Goal: Information Seeking & Learning: Learn about a topic

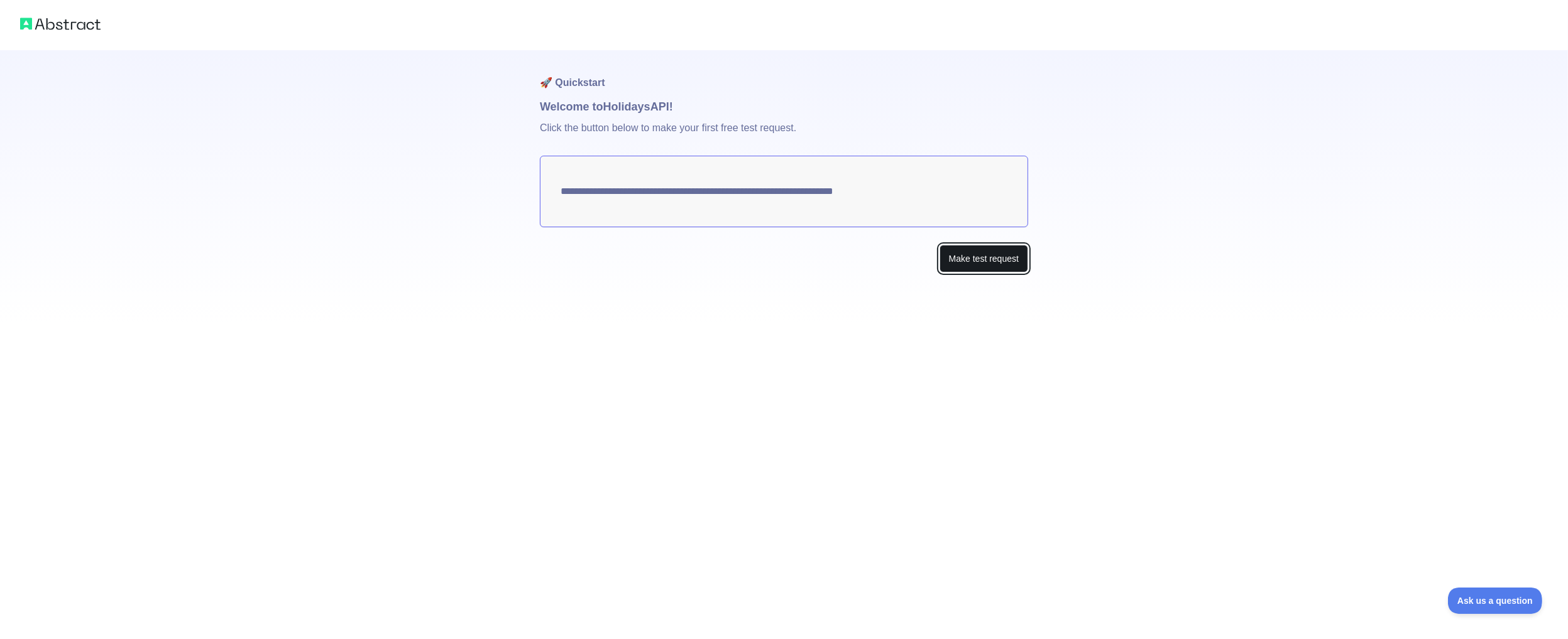
click at [996, 263] on button "Make test request" at bounding box center [984, 259] width 88 height 29
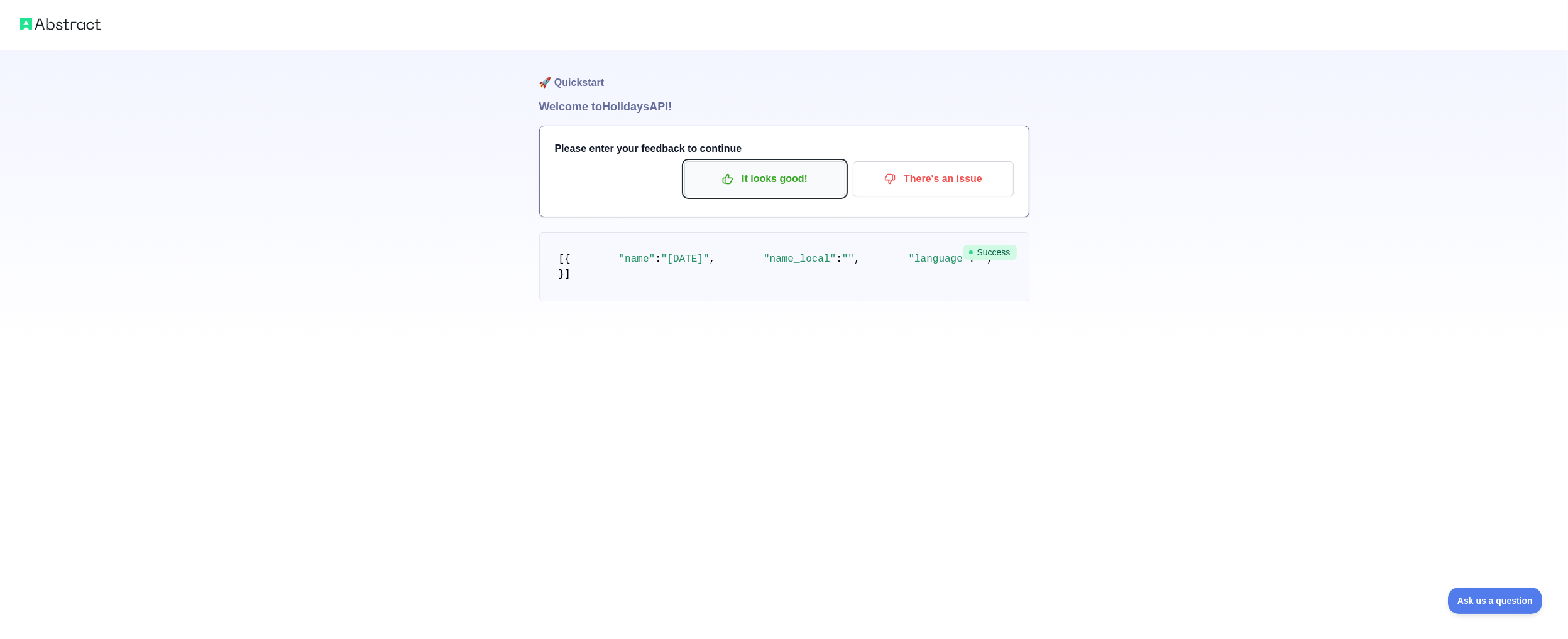
click at [753, 184] on p "It looks good!" at bounding box center [765, 179] width 142 height 22
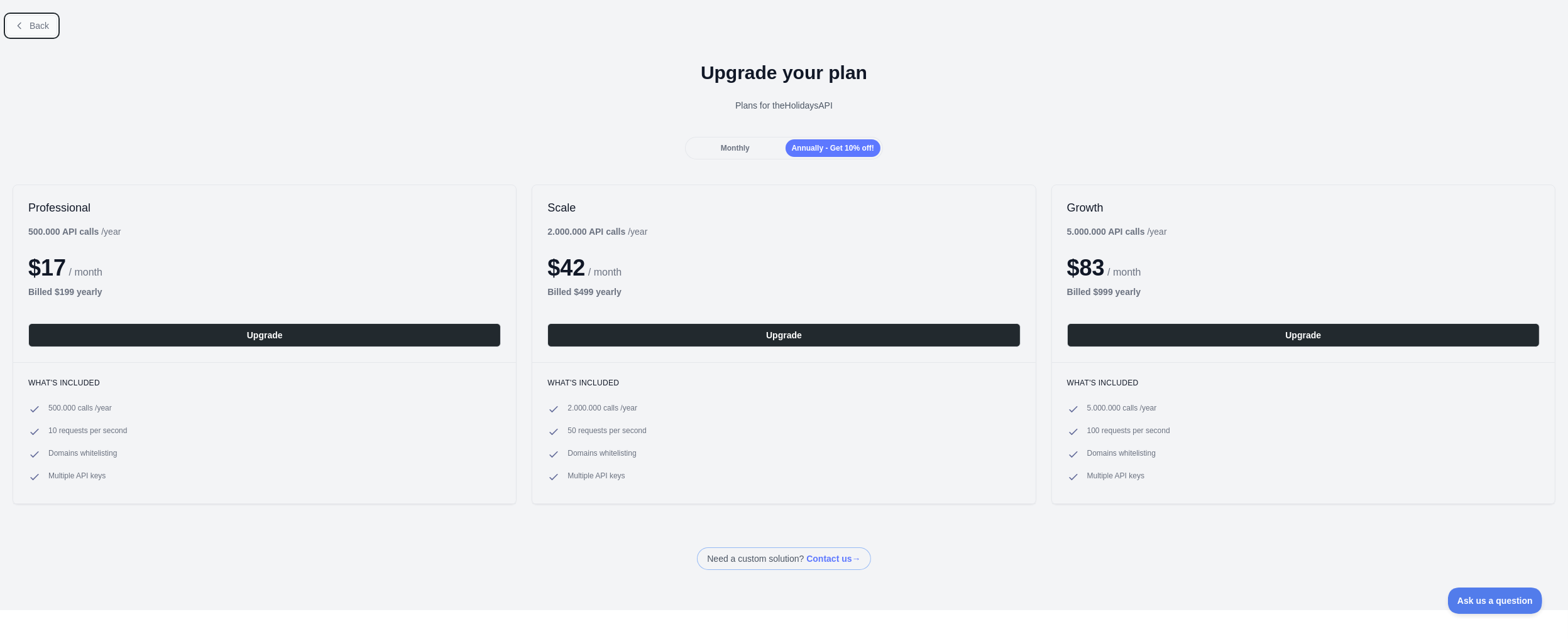
click at [45, 30] on span "Back" at bounding box center [39, 26] width 20 height 10
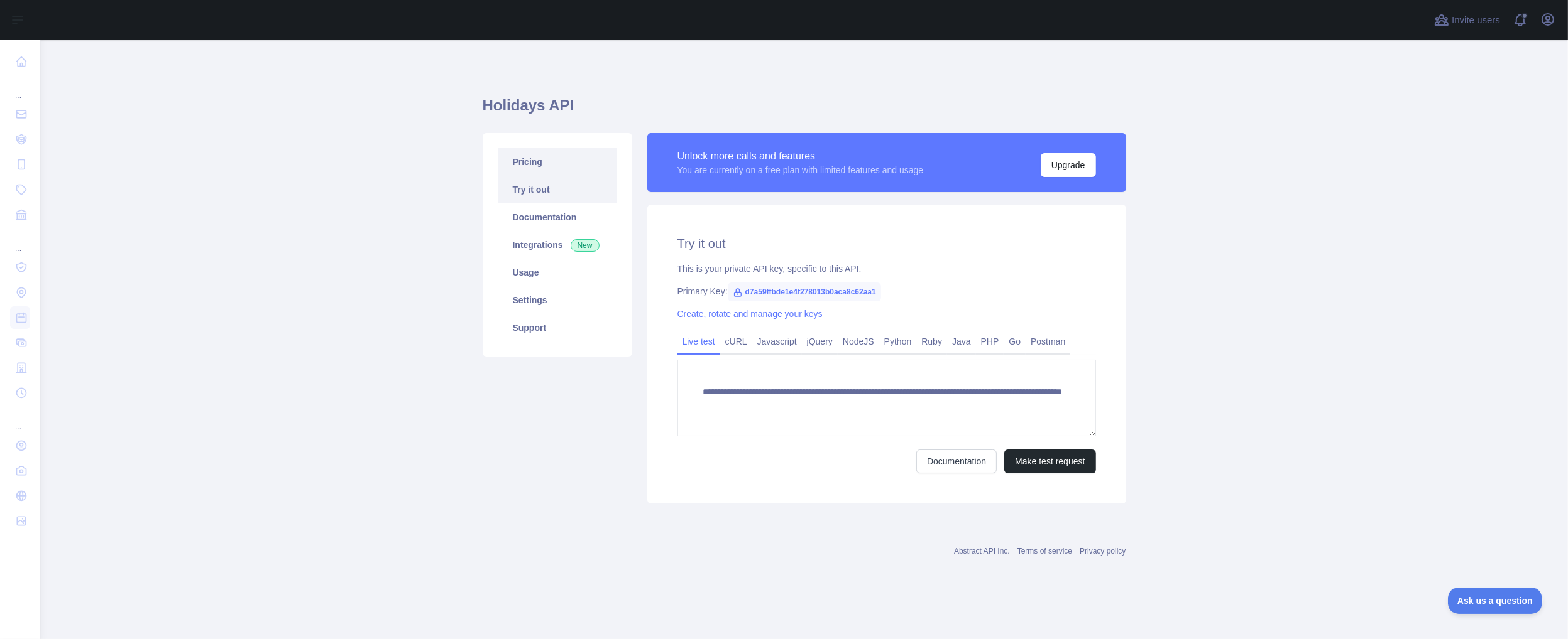
click at [511, 164] on link "Pricing" at bounding box center [557, 162] width 119 height 28
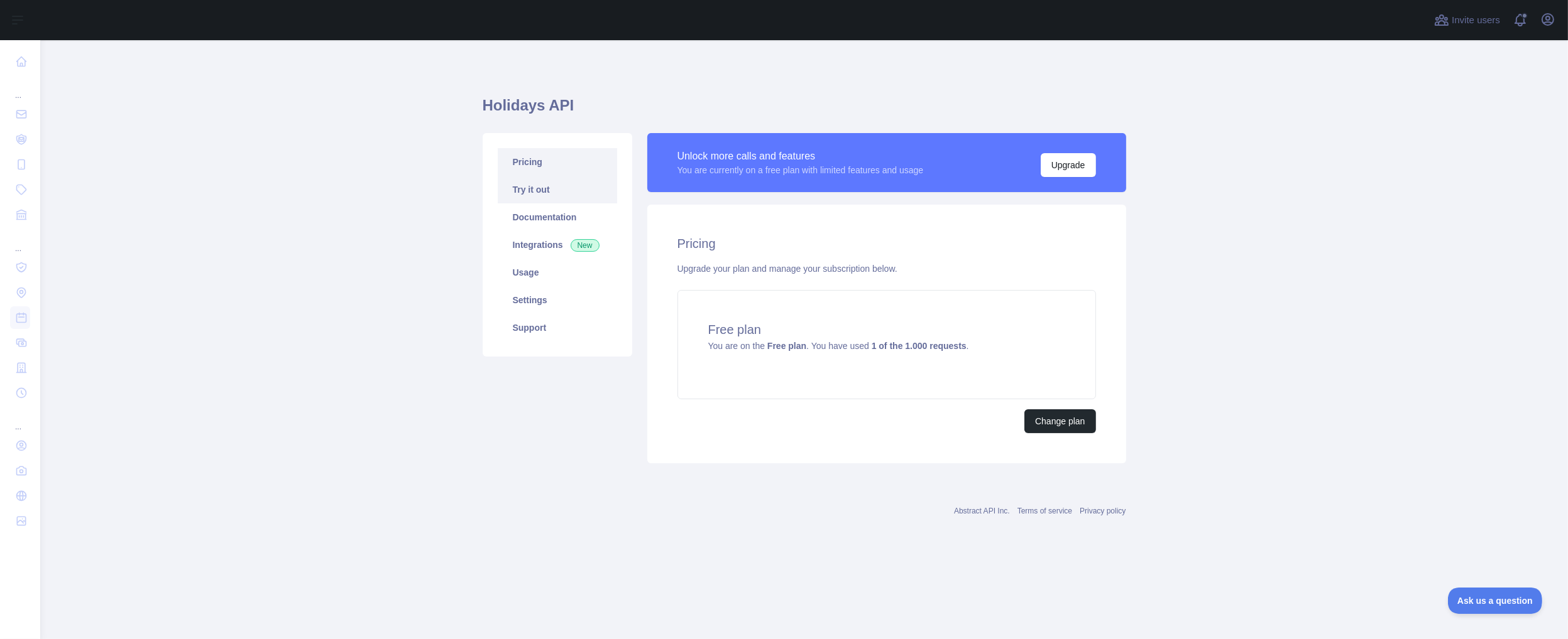
click at [528, 189] on link "Try it out" at bounding box center [557, 189] width 119 height 28
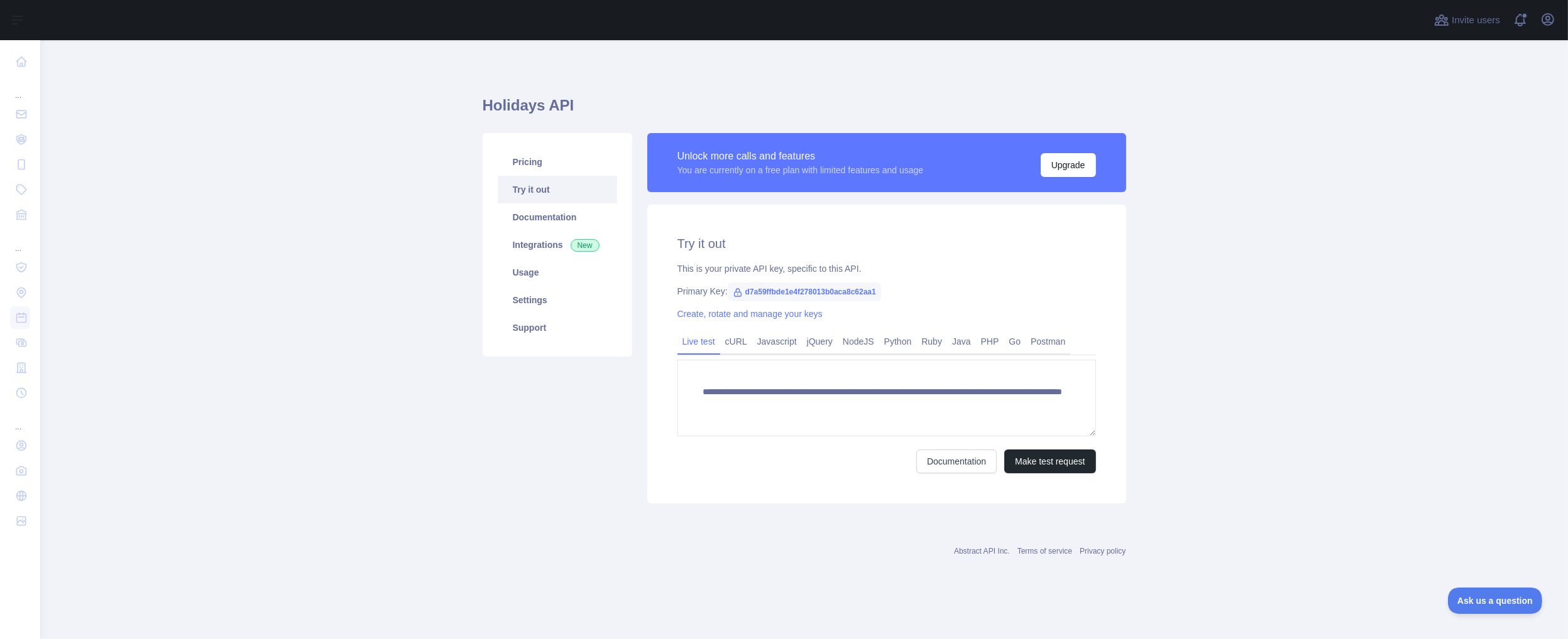
click at [807, 294] on span "d7a59ffbde1e4f278013b0aca8c62aa1" at bounding box center [804, 292] width 153 height 19
copy span "d7a59ffbde1e4f278013b0aca8c62aa1"
click at [762, 295] on span "d7a59ffbde1e4f278013b0aca8c62aa1" at bounding box center [804, 292] width 153 height 19
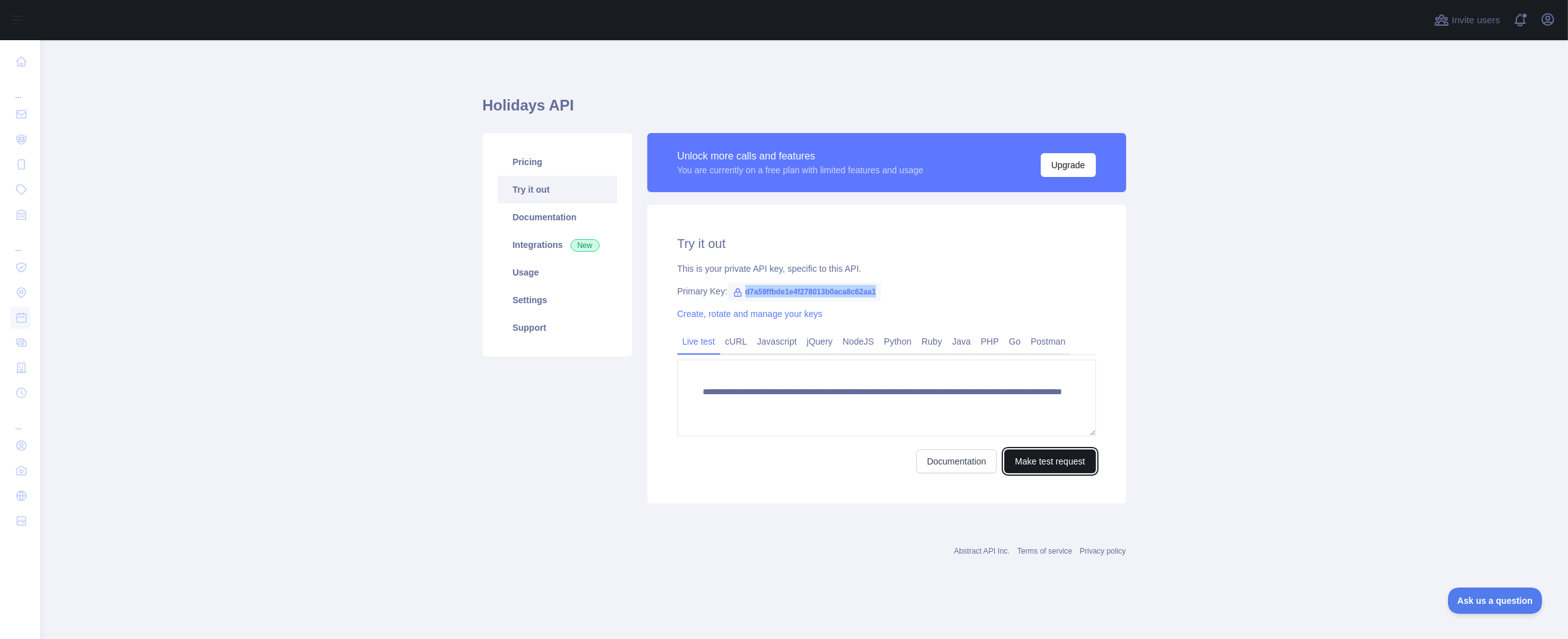
click at [1059, 463] on button "Make test request" at bounding box center [1050, 462] width 91 height 24
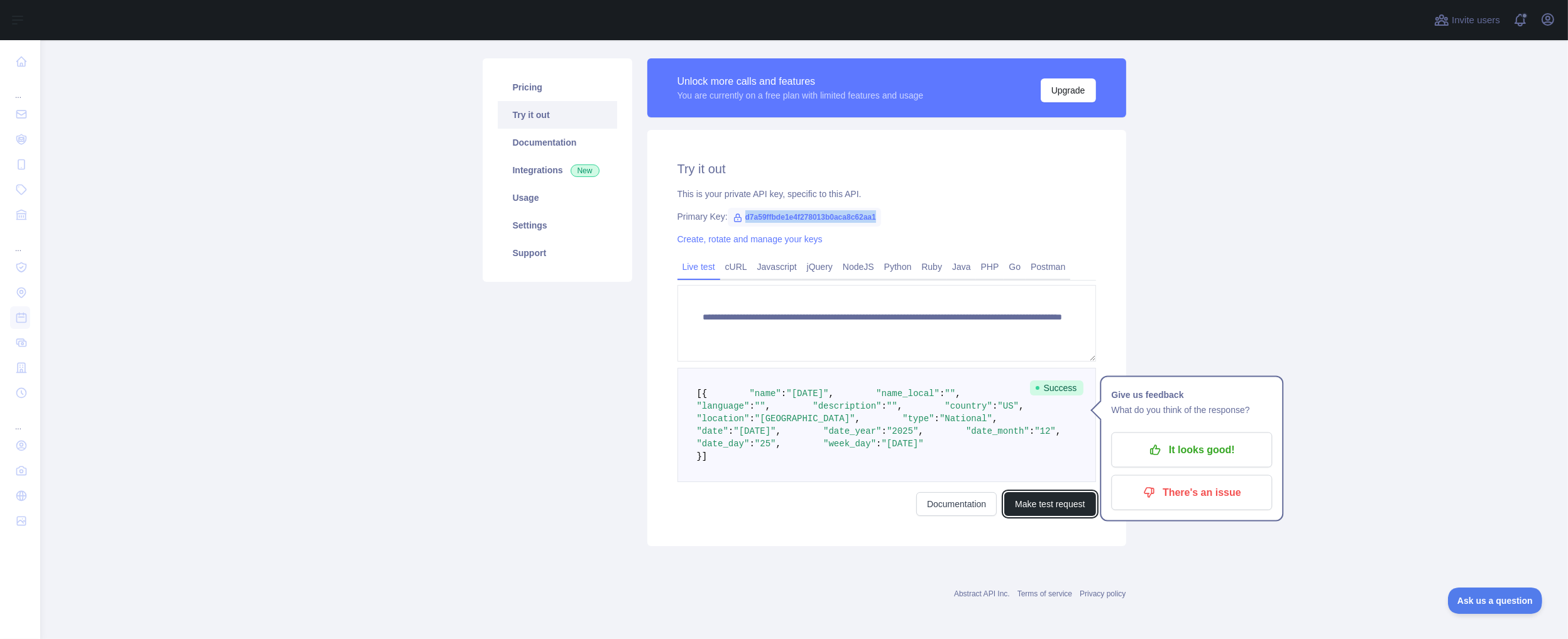
scroll to position [199, 0]
